Goal: Information Seeking & Learning: Learn about a topic

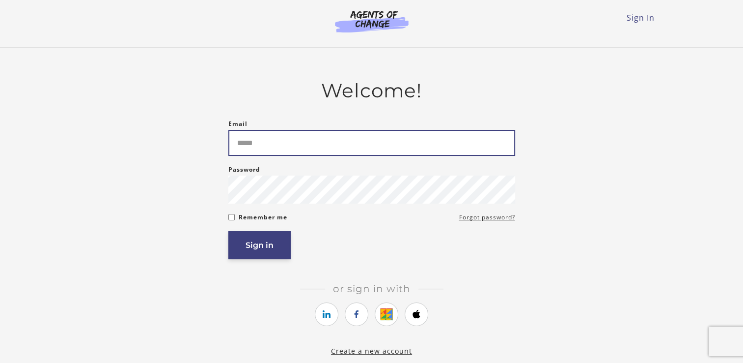
type input "**********"
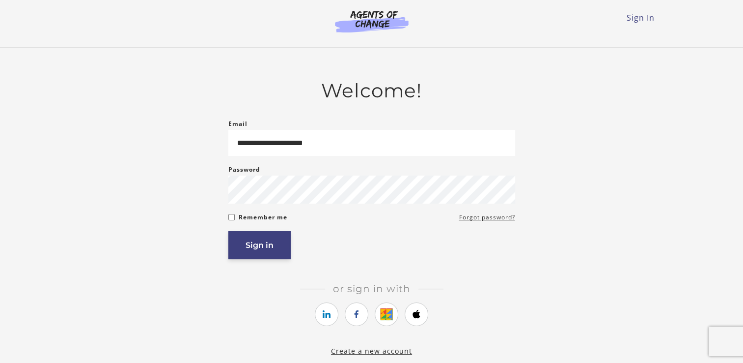
click at [249, 252] on button "Sign in" at bounding box center [259, 245] width 62 height 28
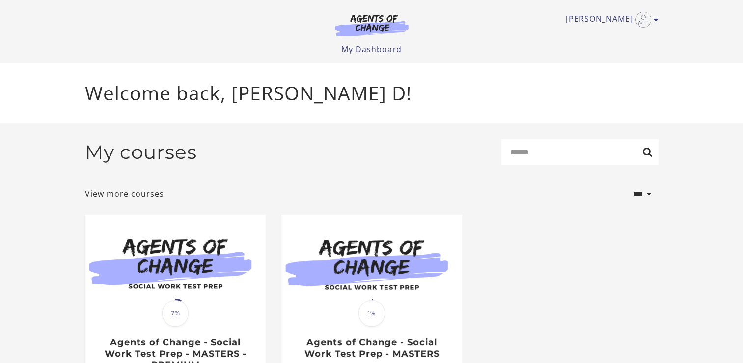
click at [249, 252] on img at bounding box center [175, 263] width 181 height 97
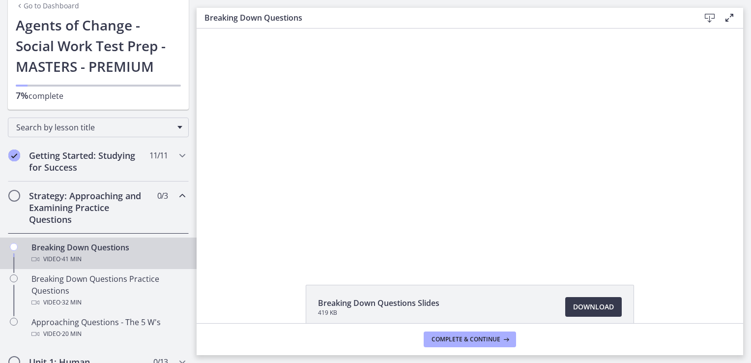
scroll to position [99, 0]
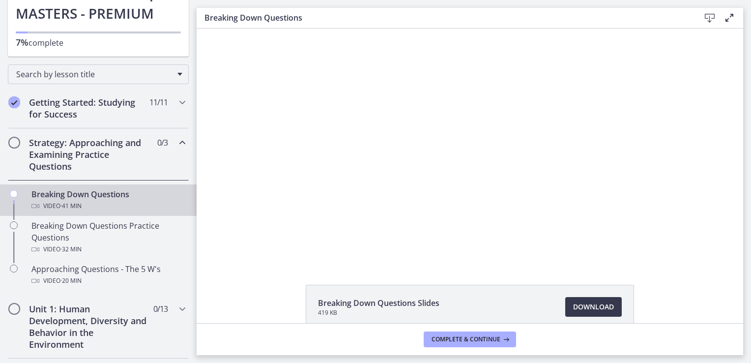
click at [246, 199] on div "Click for sound @keyframes VOLUME_SMALL_WAVE_FLASH { 0% { opacity: 0; } 33% { o…" at bounding box center [470, 144] width 546 height 233
click at [649, 335] on footer "Complete & continue" at bounding box center [470, 339] width 546 height 32
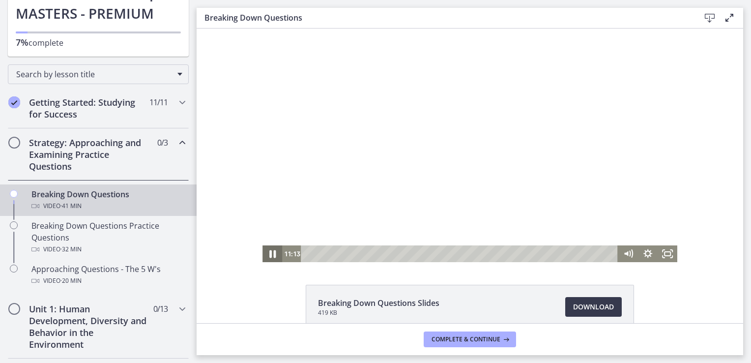
click at [269, 255] on icon "Pause" at bounding box center [272, 254] width 6 height 8
click at [270, 255] on icon "Play Video" at bounding box center [273, 254] width 6 height 8
click at [447, 298] on li "Breaking Down Questions Slides 419 KB Download Opens in a new window" at bounding box center [470, 306] width 328 height 44
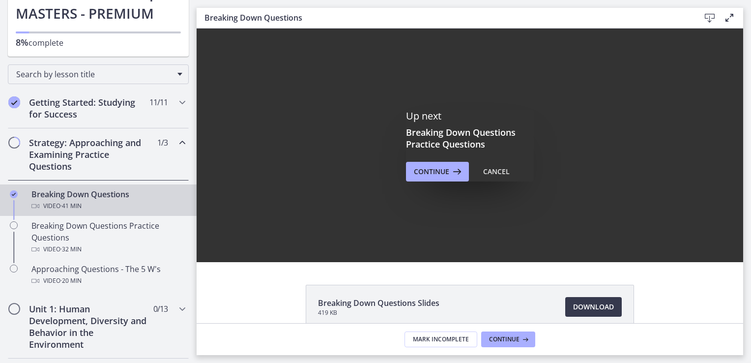
scroll to position [0, 0]
